Goal: Transaction & Acquisition: Obtain resource

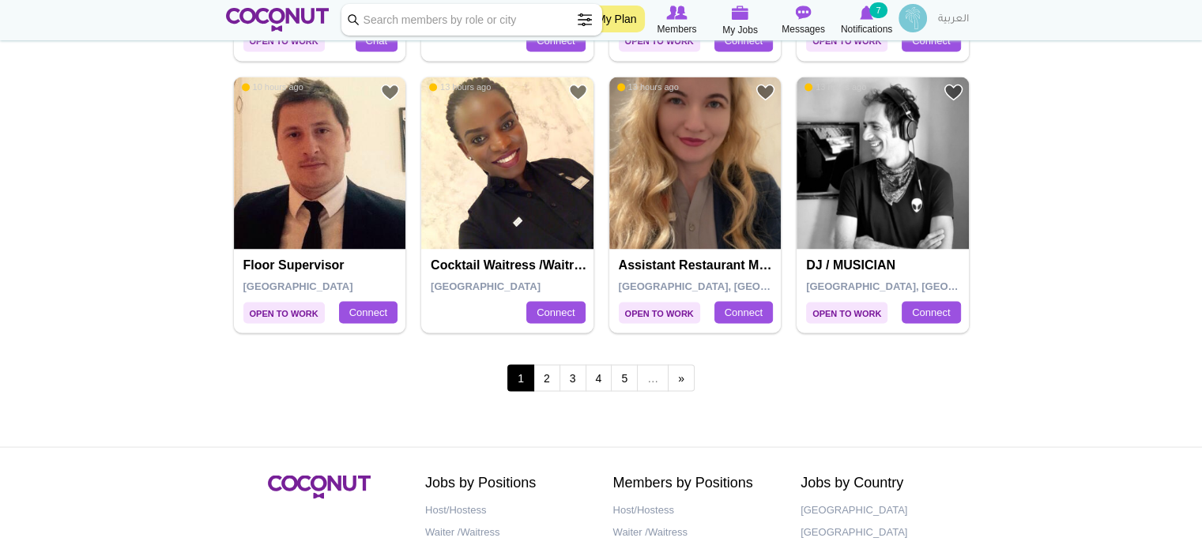
scroll to position [2765, 0]
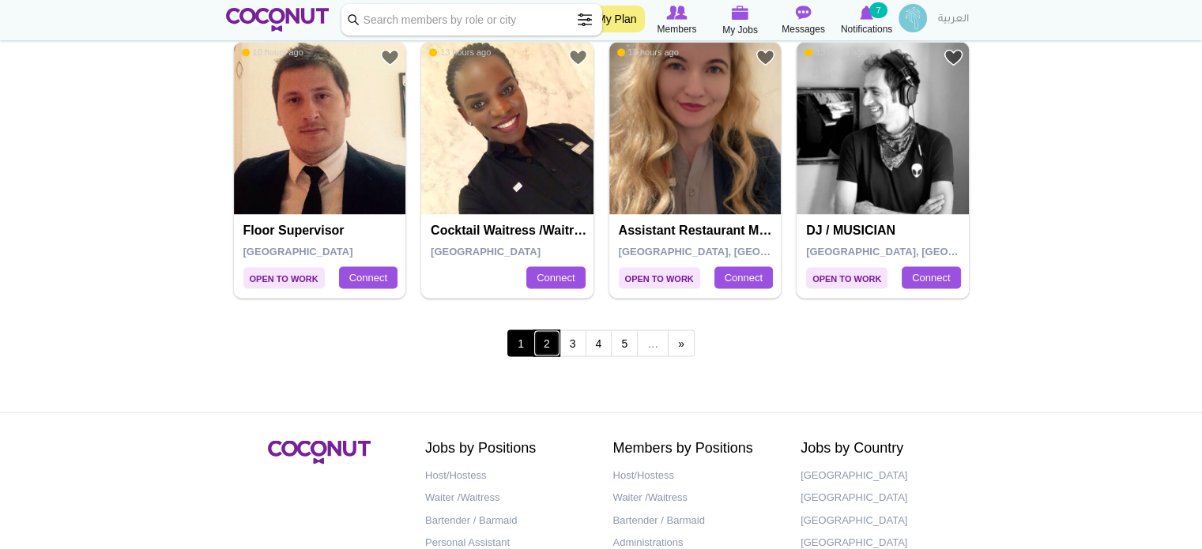
click at [551, 338] on link "2" at bounding box center [546, 342] width 27 height 27
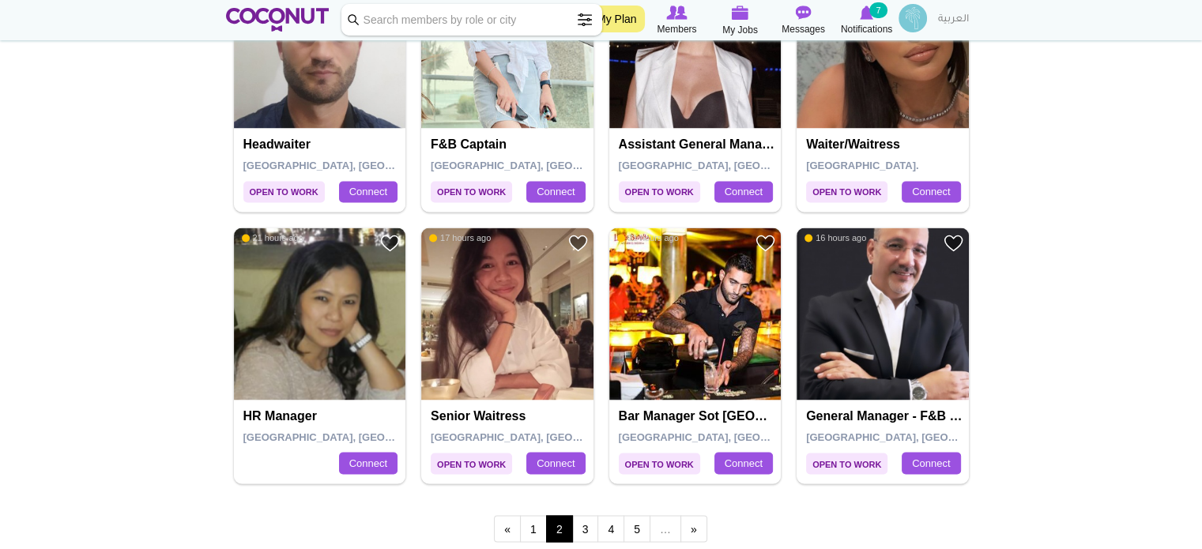
scroll to position [2607, 0]
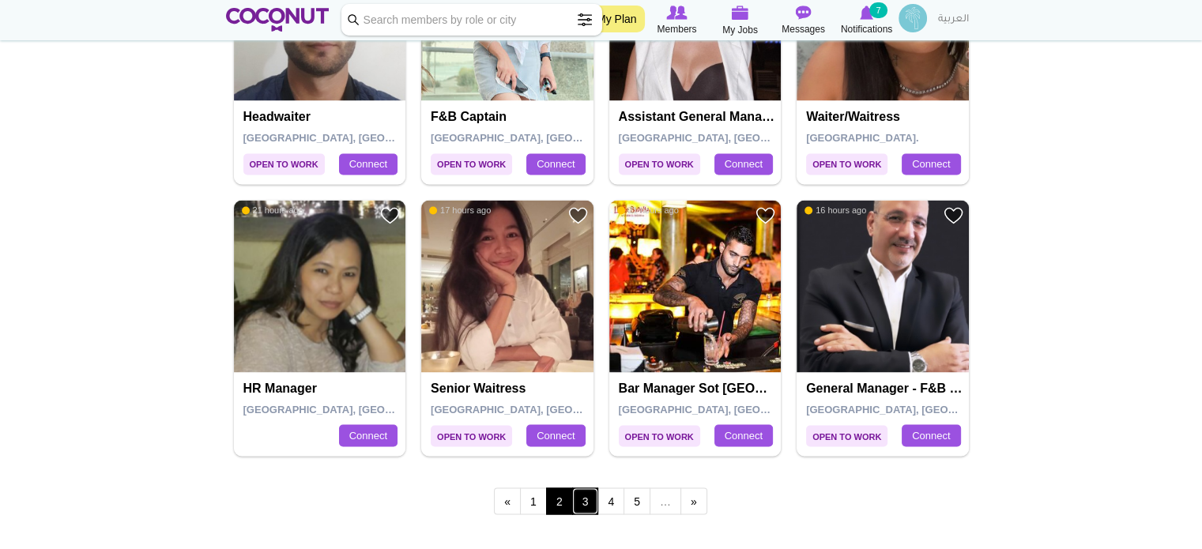
click at [585, 488] on link "3" at bounding box center [585, 500] width 27 height 27
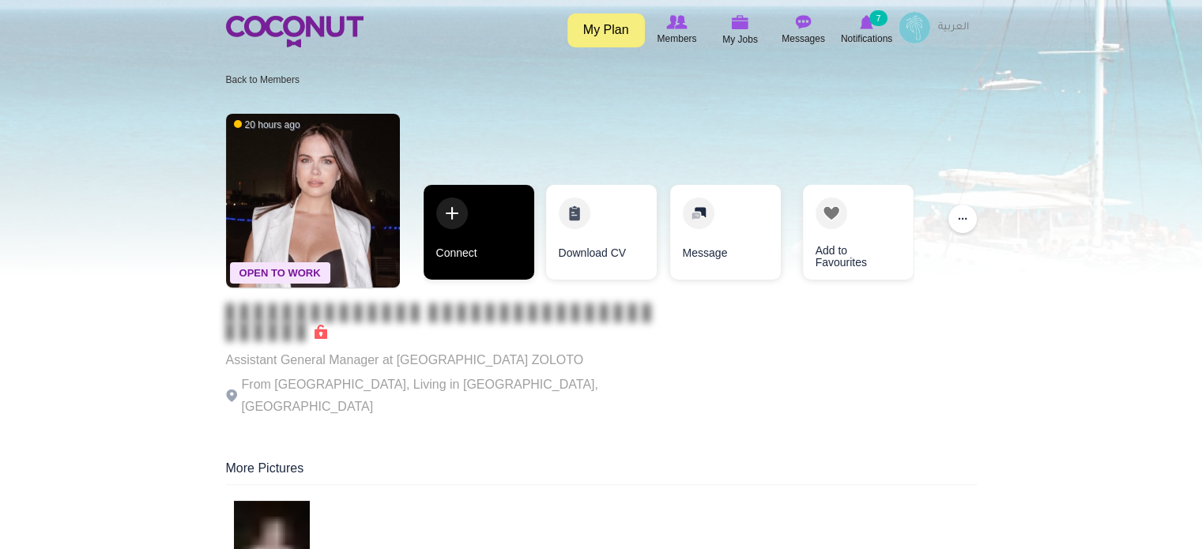
click at [493, 253] on link "Connect" at bounding box center [478, 232] width 111 height 95
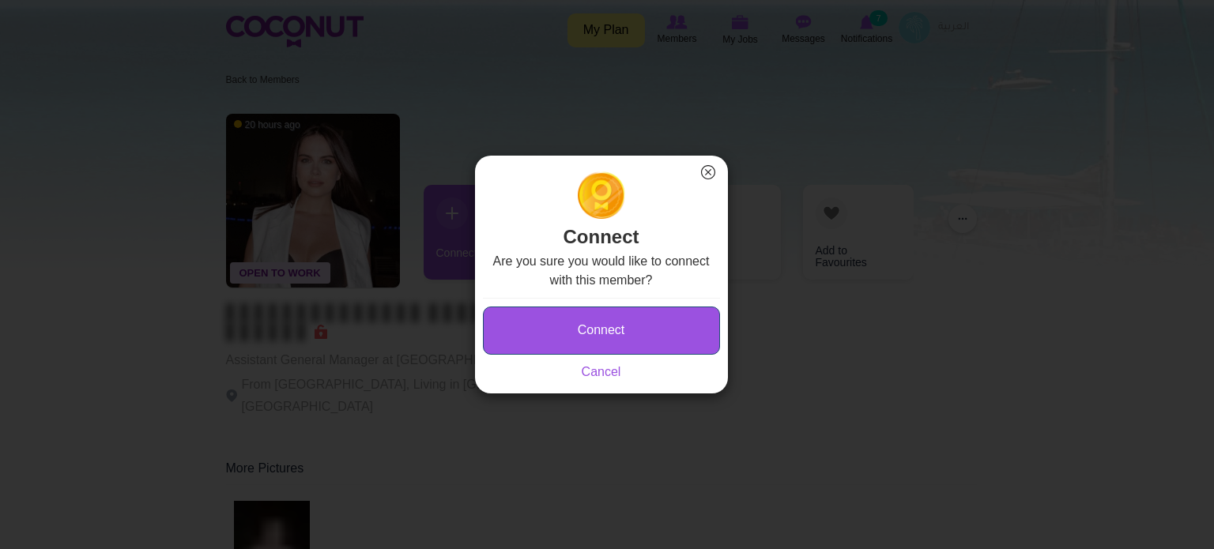
click at [555, 328] on button "Connect" at bounding box center [601, 331] width 237 height 48
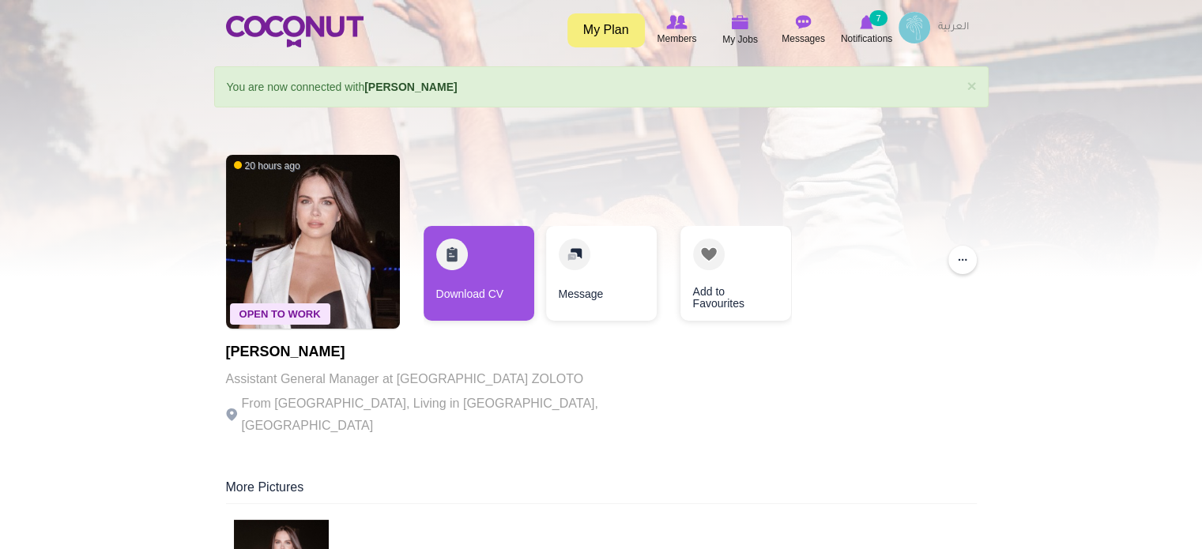
click at [477, 260] on link "Download CV" at bounding box center [478, 273] width 111 height 95
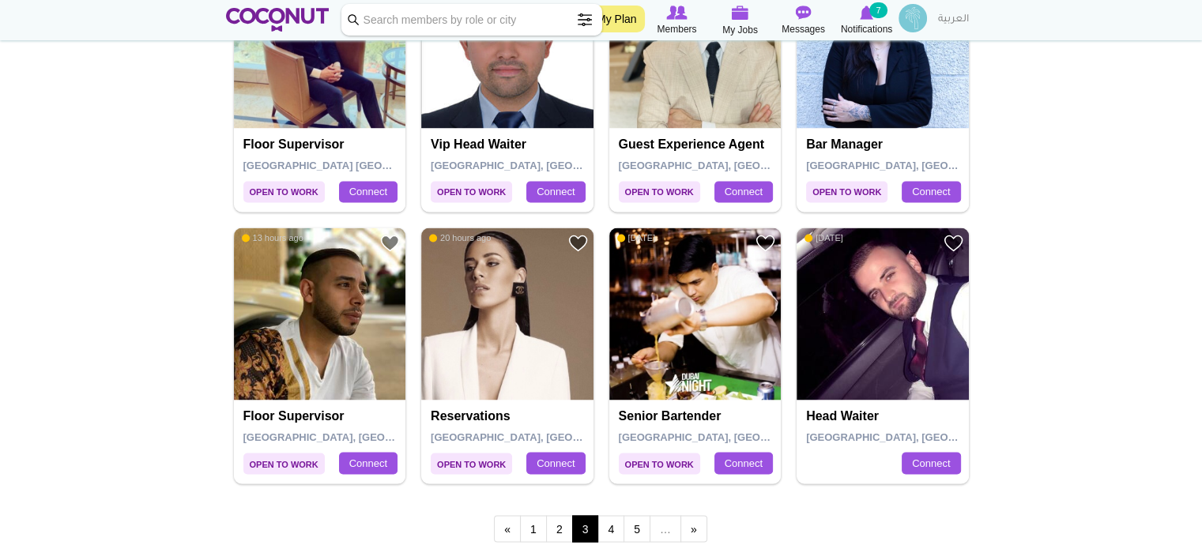
scroll to position [2607, 0]
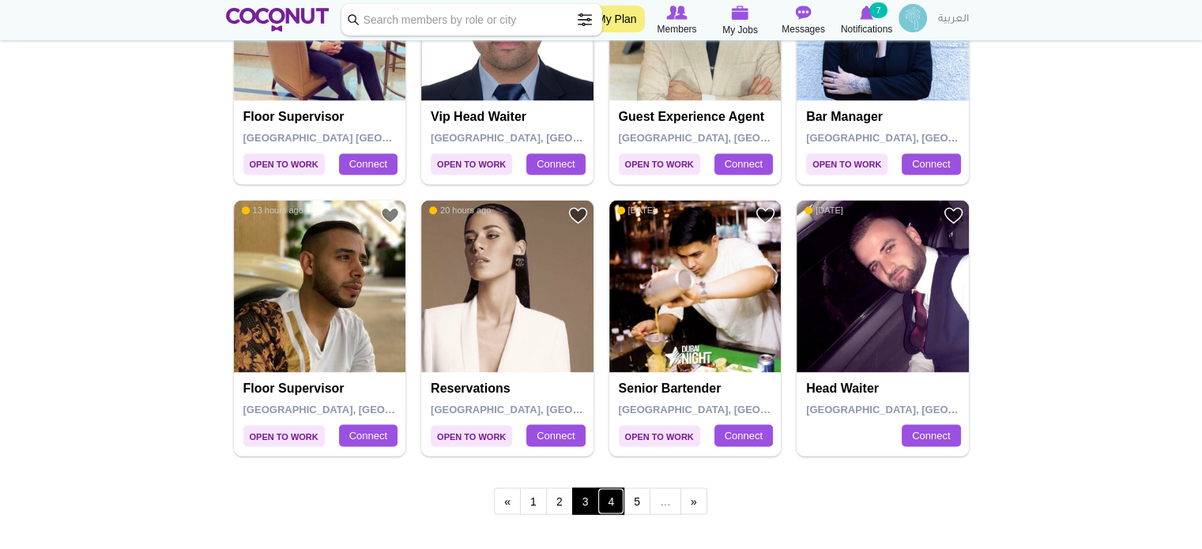
click at [604, 494] on link "4" at bounding box center [610, 500] width 27 height 27
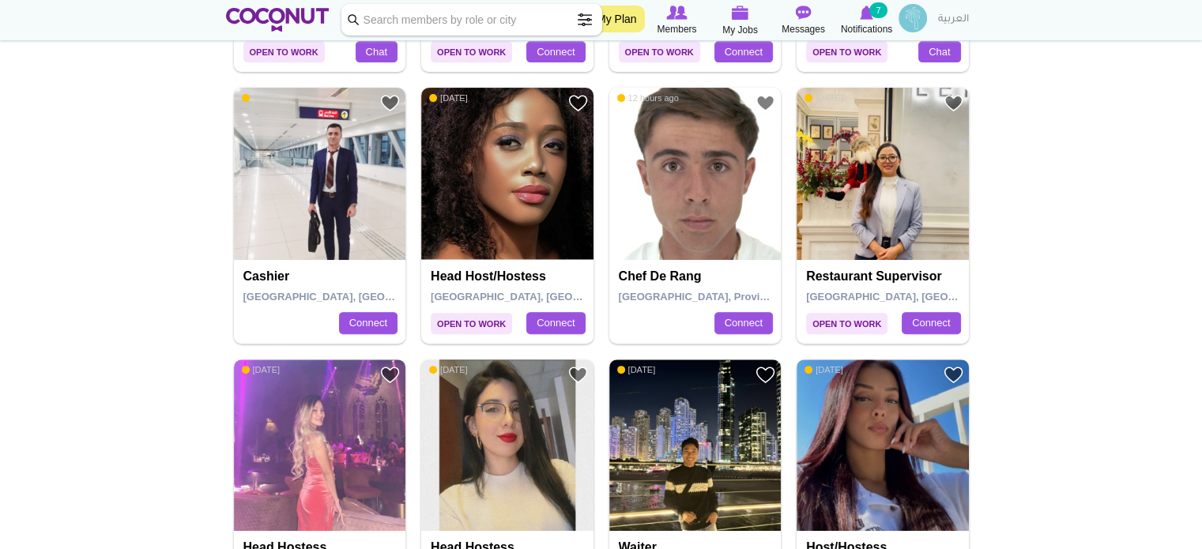
scroll to position [553, 0]
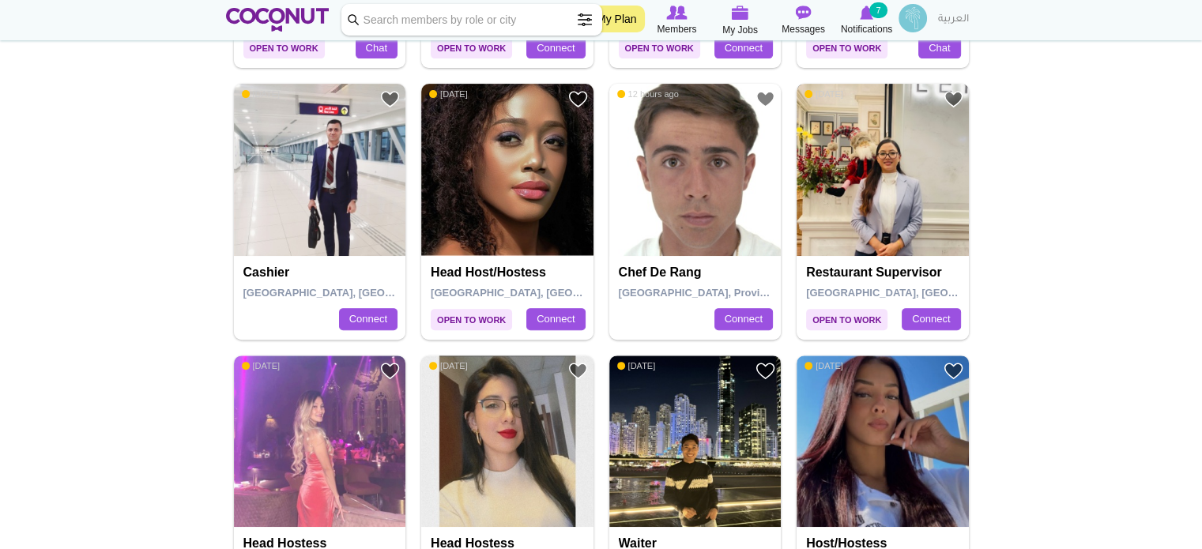
drag, startPoint x: 885, startPoint y: 192, endPoint x: 894, endPoint y: 201, distance: 12.9
click at [894, 201] on img at bounding box center [882, 170] width 172 height 172
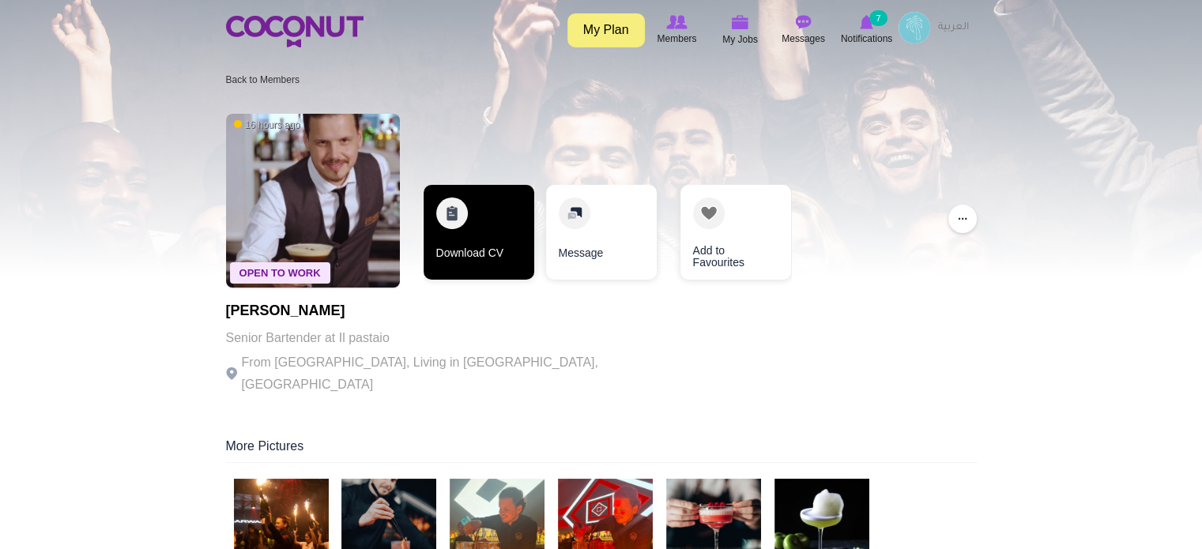
click at [487, 268] on link "Download CV" at bounding box center [478, 232] width 111 height 95
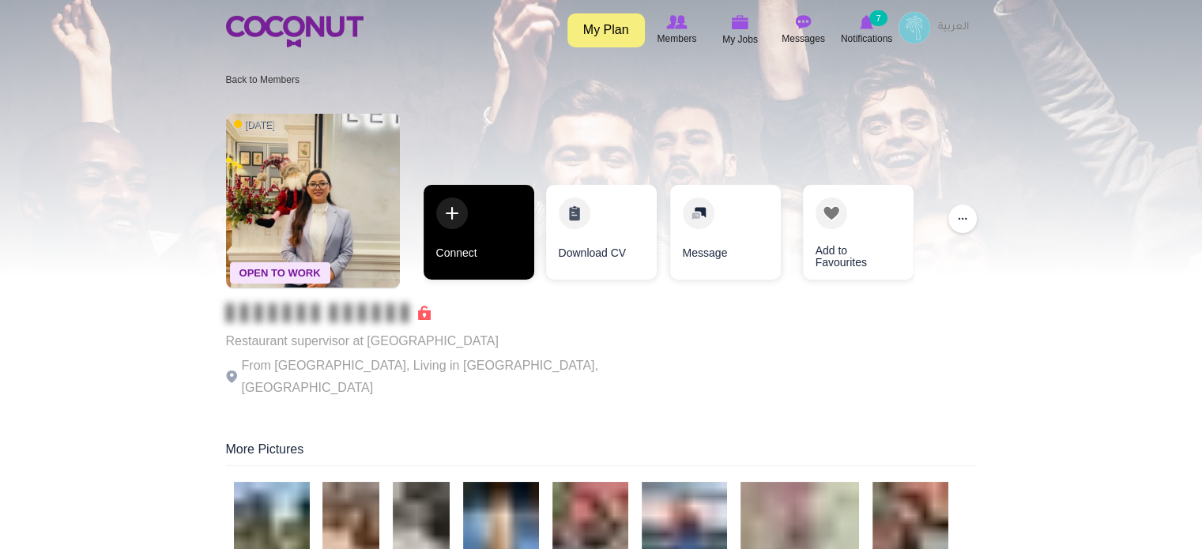
click at [495, 243] on link "Connect" at bounding box center [478, 232] width 111 height 95
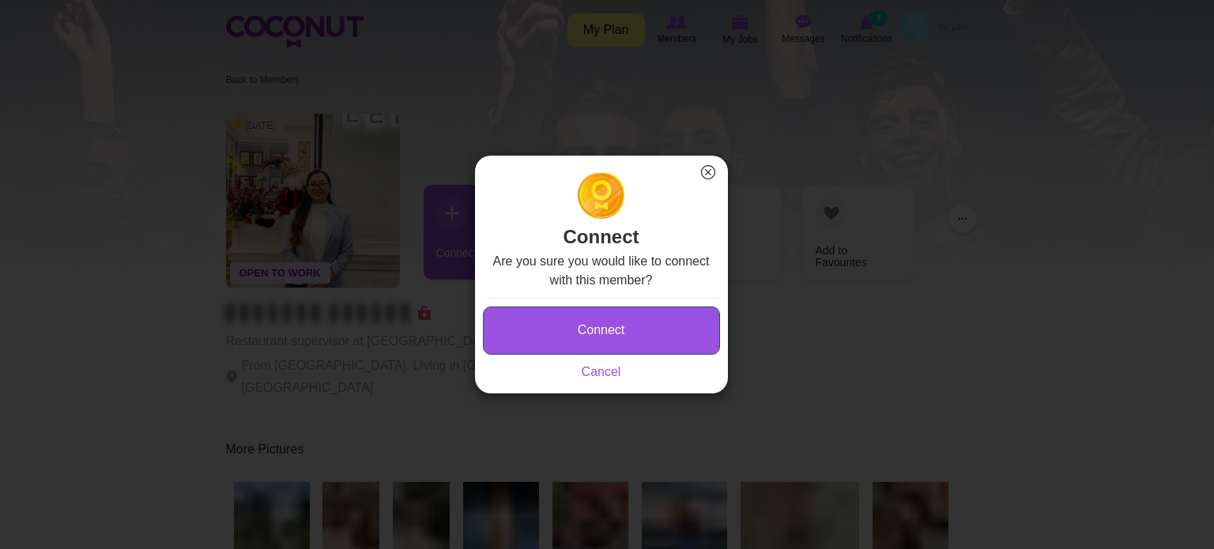
click at [509, 322] on button "Connect" at bounding box center [601, 331] width 237 height 48
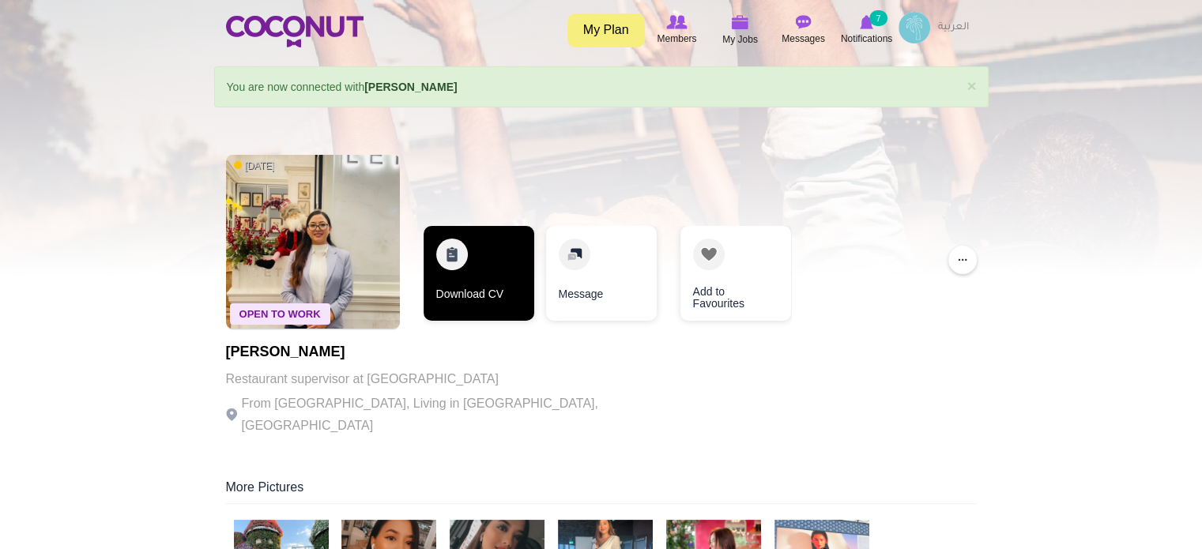
click at [493, 293] on link "Download CV" at bounding box center [478, 273] width 111 height 95
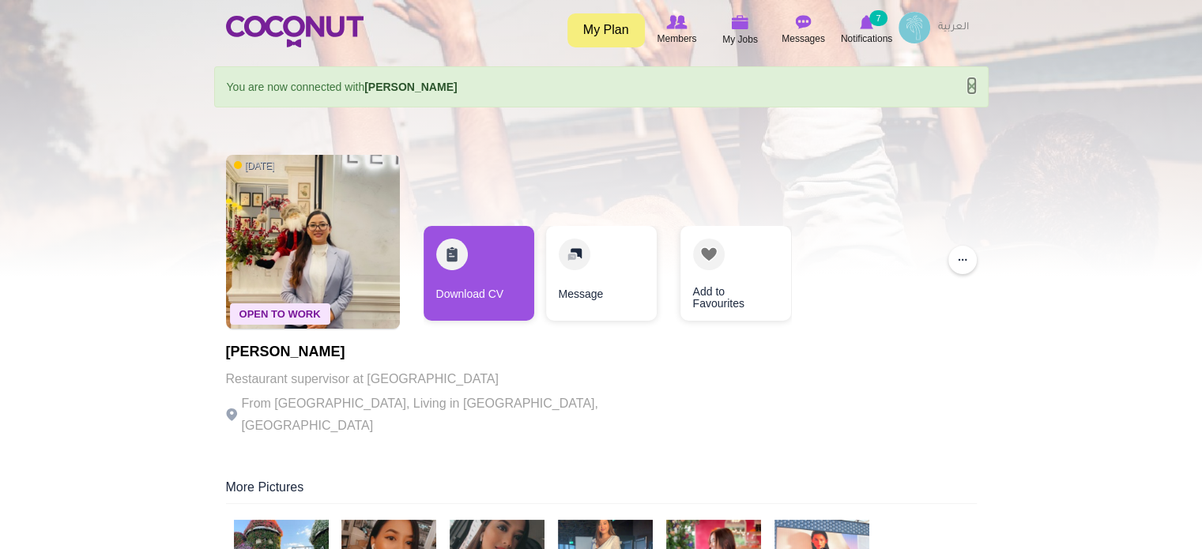
click at [969, 82] on link "×" at bounding box center [970, 85] width 9 height 17
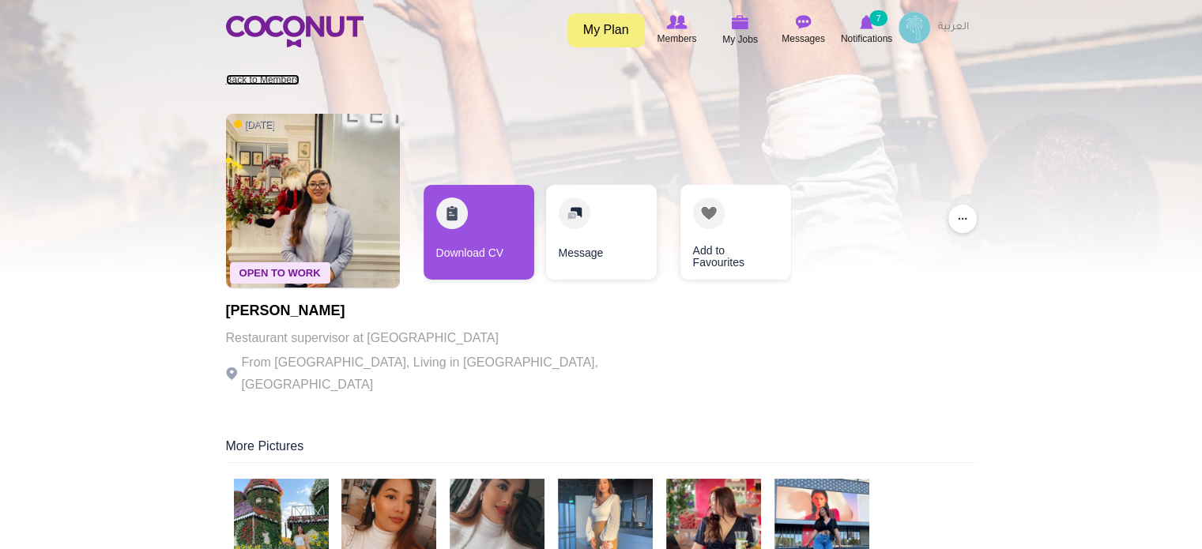
click at [259, 77] on link "Back to Members" at bounding box center [262, 79] width 73 height 11
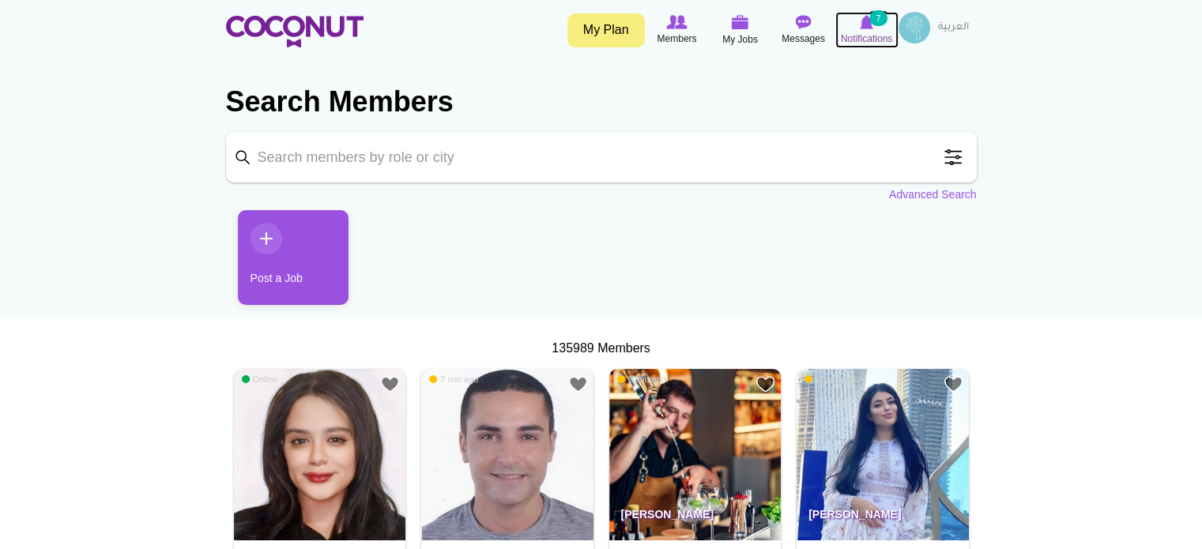
click at [863, 34] on span "Notifications" at bounding box center [866, 39] width 51 height 16
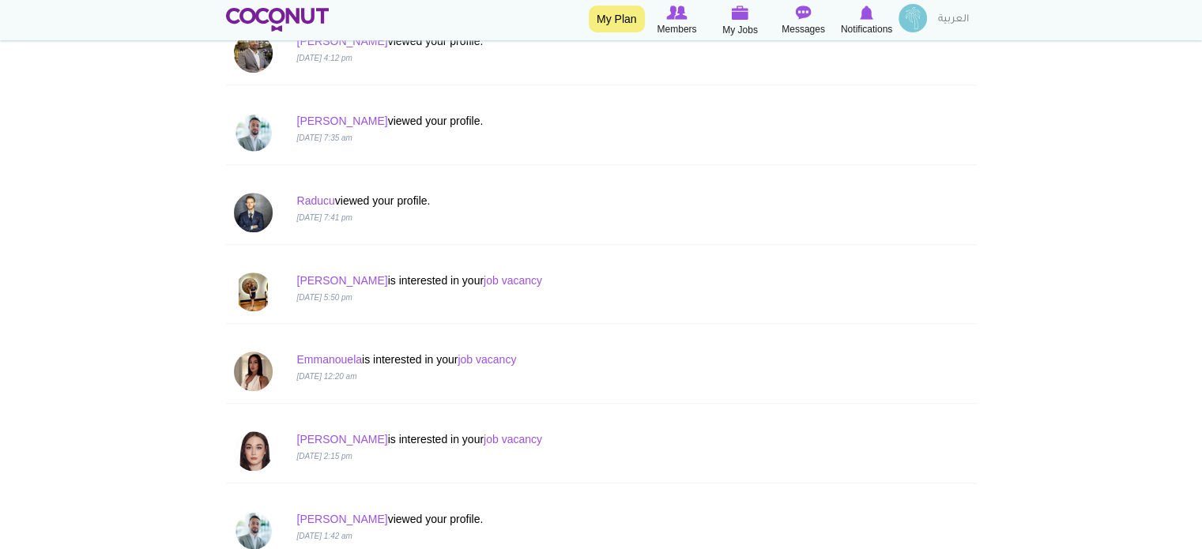
scroll to position [1264, 0]
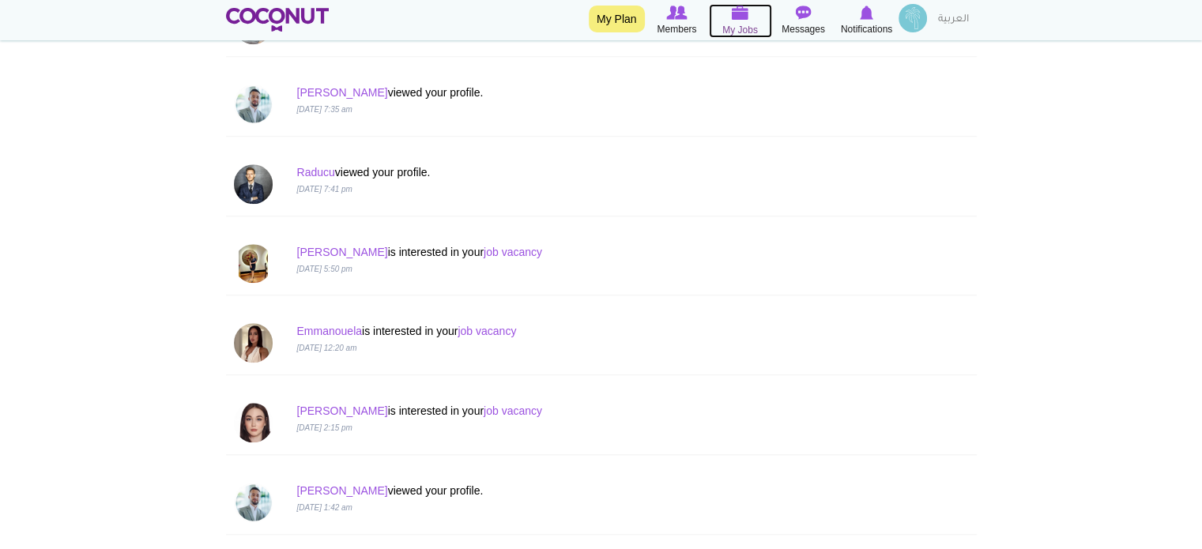
click at [745, 15] on img at bounding box center [740, 13] width 17 height 14
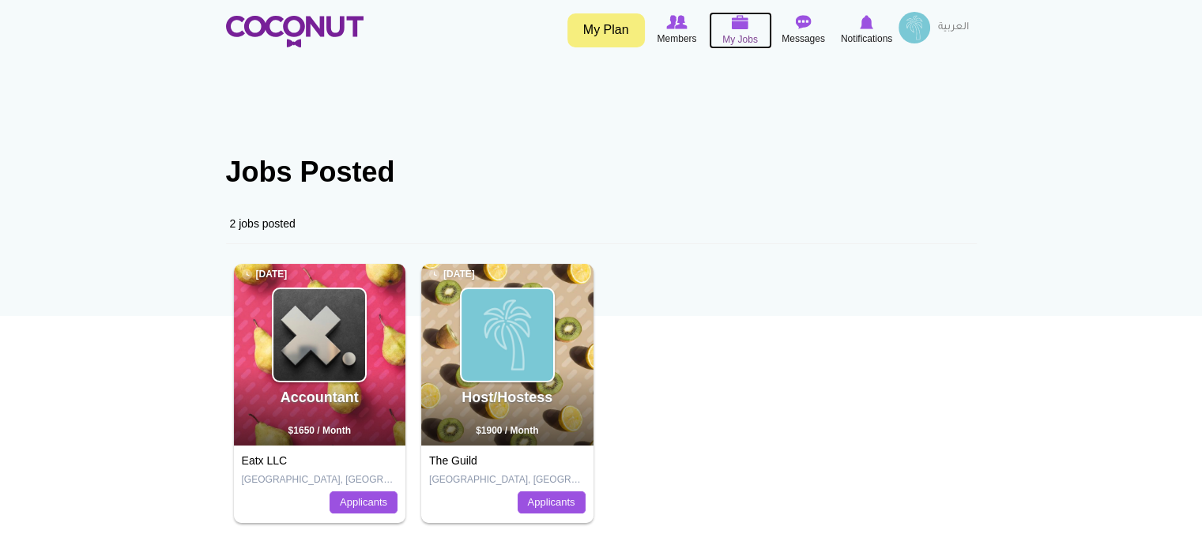
click at [735, 28] on img at bounding box center [740, 22] width 17 height 14
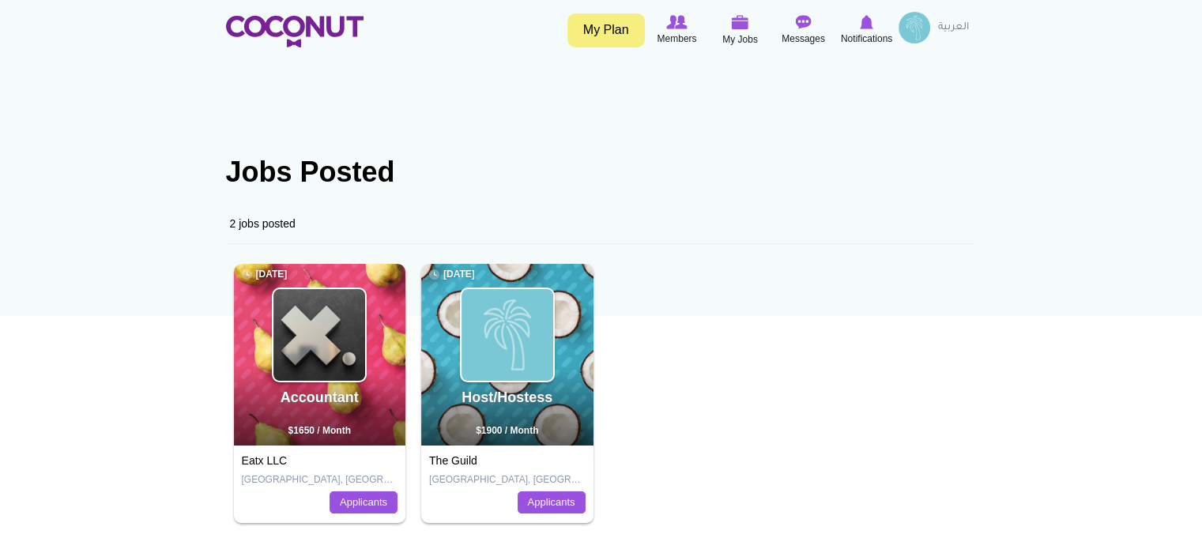
click at [609, 26] on link "My Plan" at bounding box center [605, 30] width 77 height 34
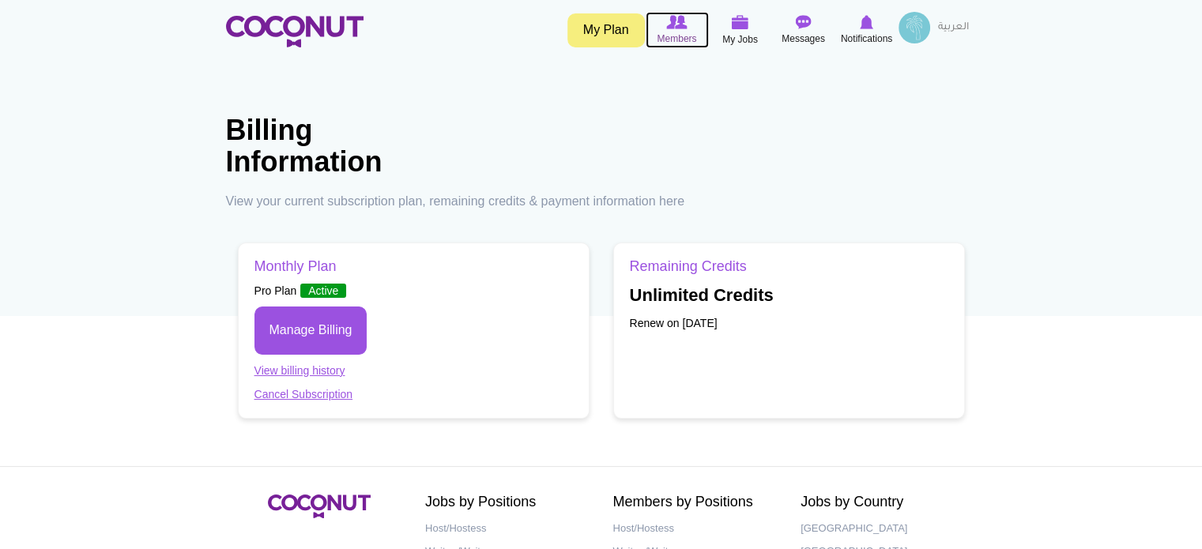
click at [679, 36] on span "Members" at bounding box center [677, 39] width 40 height 16
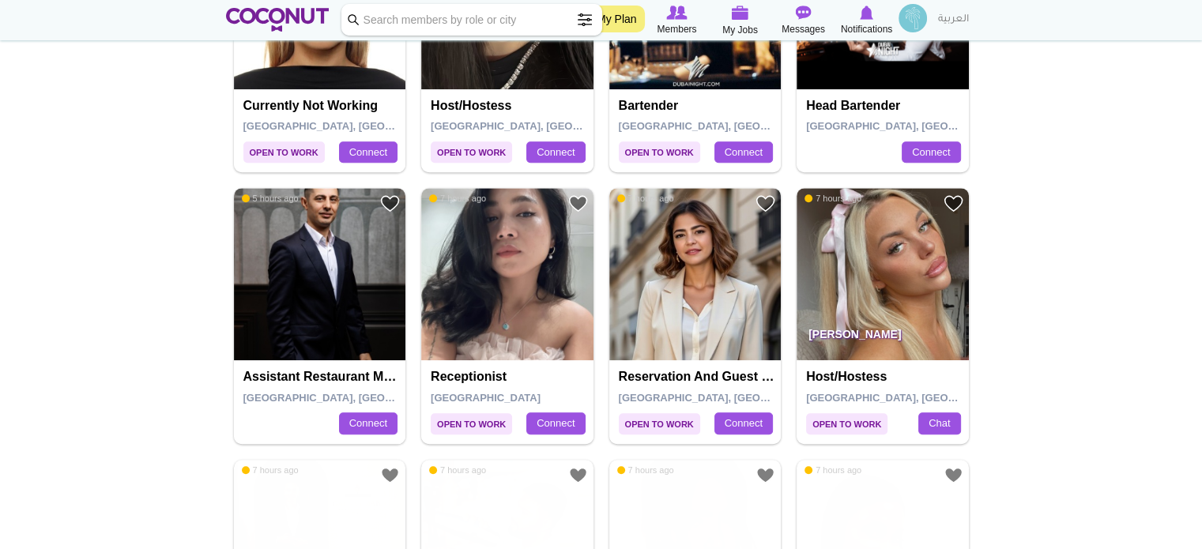
scroll to position [1264, 0]
